Goal: Task Accomplishment & Management: Complete application form

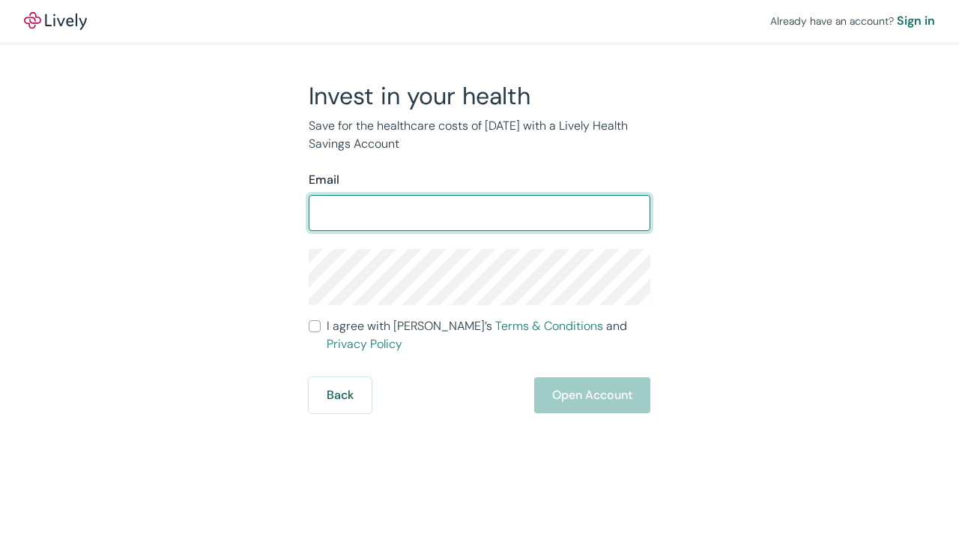
click at [315, 329] on form "Email ​ I agree with Lively’s Terms & Conditions and Privacy Policy Back Open A…" at bounding box center [480, 292] width 342 height 242
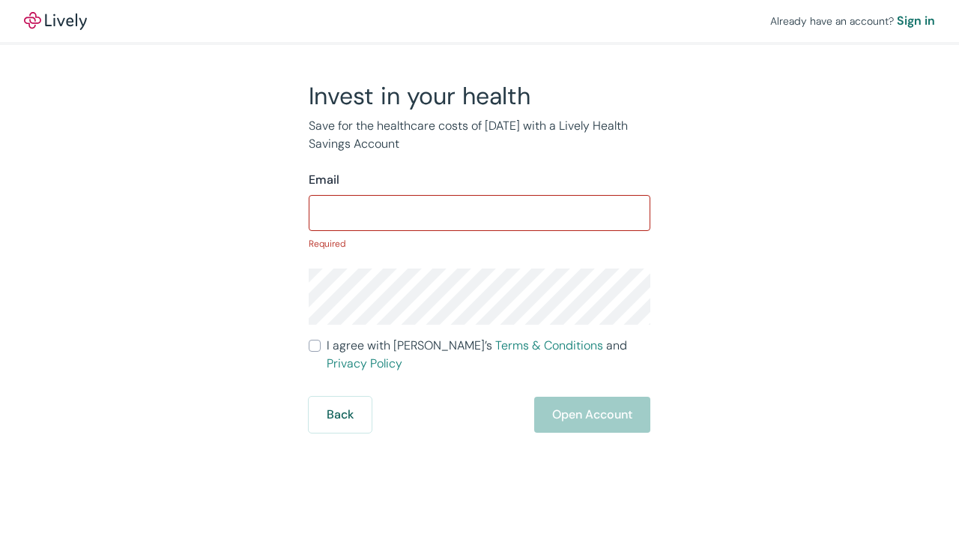
click at [312, 351] on input "I agree with Lively’s Terms & Conditions and Privacy Policy" at bounding box center [315, 345] width 12 height 12
checkbox input "true"
